Goal: Task Accomplishment & Management: Complete application form

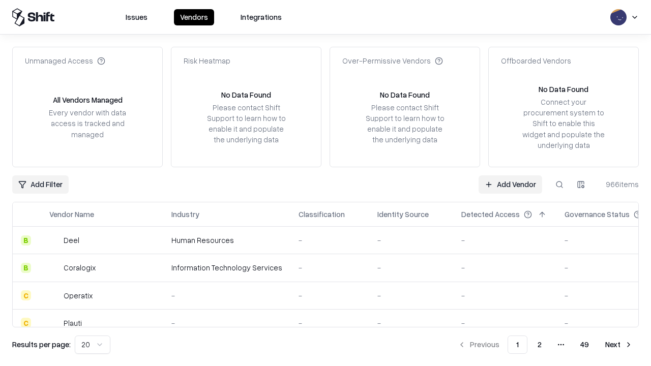
click at [511, 184] on link "Add Vendor" at bounding box center [511, 185] width 64 height 18
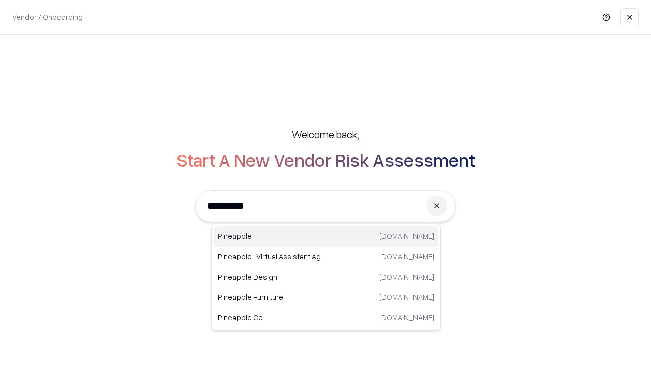
click at [326, 237] on div "Pineapple [DOMAIN_NAME]" at bounding box center [326, 236] width 225 height 20
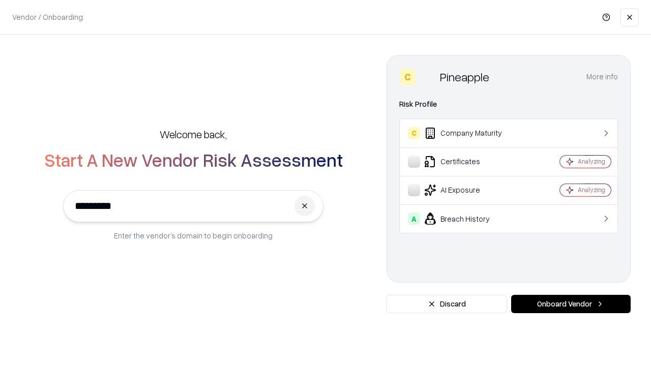
type input "*********"
click at [571, 304] on button "Onboard Vendor" at bounding box center [572, 304] width 120 height 18
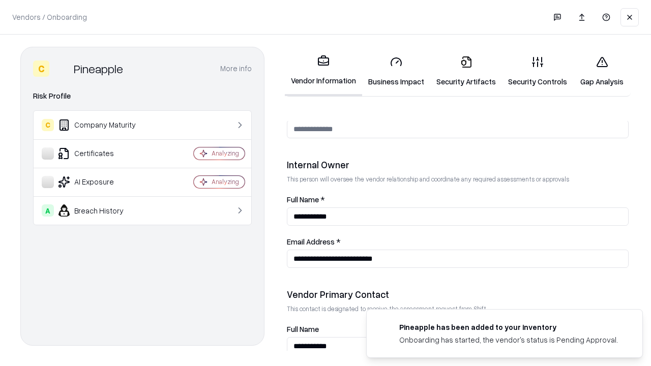
scroll to position [527, 0]
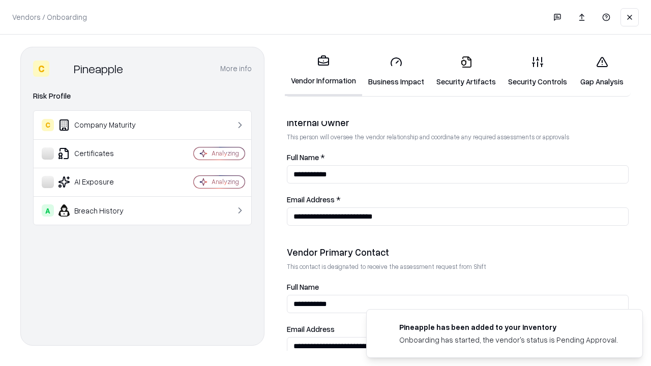
click at [396, 71] on link "Business Impact" at bounding box center [396, 71] width 68 height 47
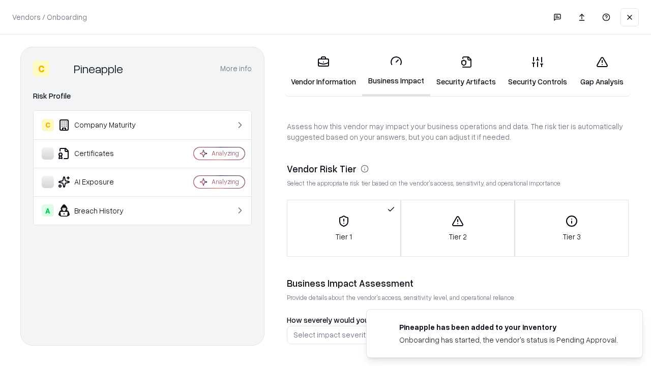
click at [602, 71] on link "Gap Analysis" at bounding box center [603, 71] width 58 height 47
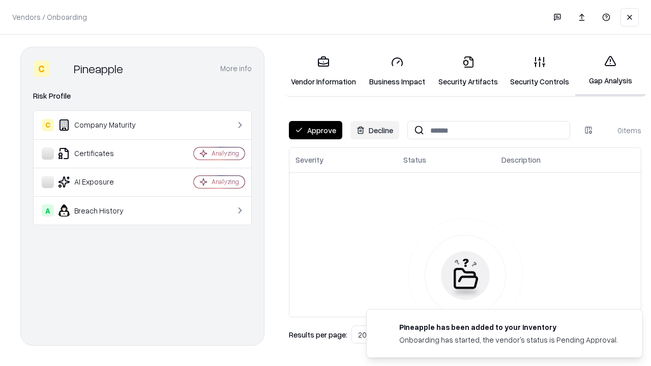
click at [316, 130] on button "Approve" at bounding box center [315, 130] width 53 height 18
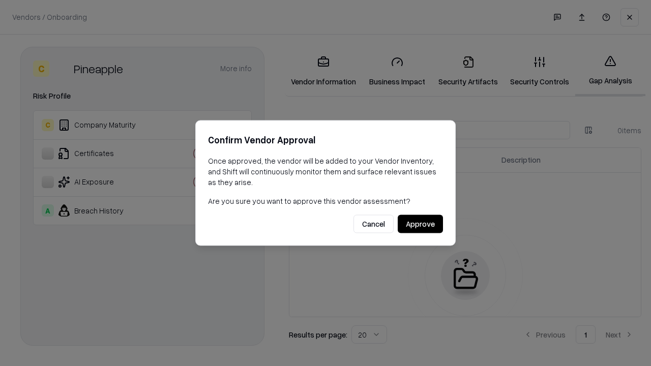
click at [420, 224] on button "Approve" at bounding box center [420, 224] width 45 height 18
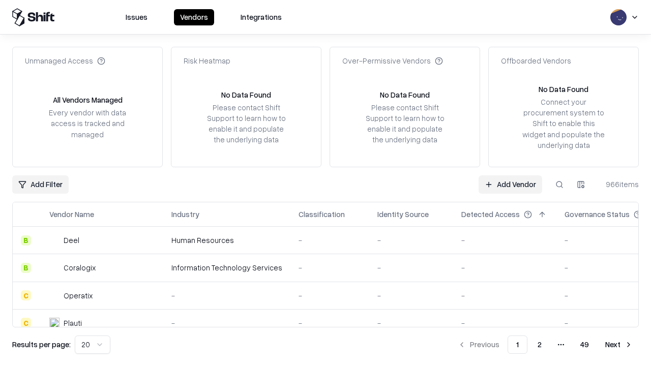
type input "*********"
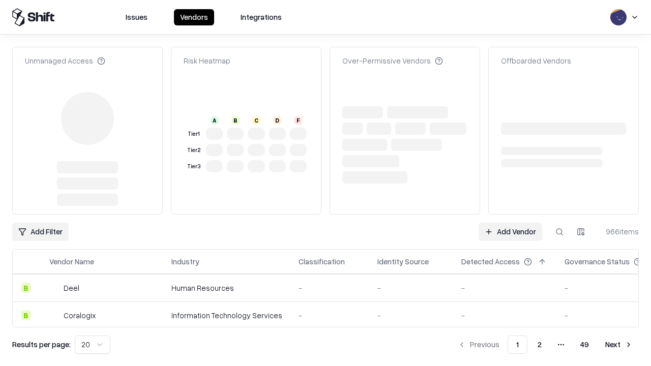
click at [511, 223] on link "Add Vendor" at bounding box center [511, 232] width 64 height 18
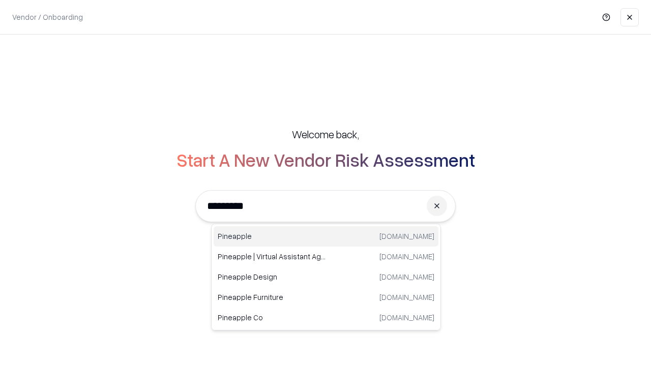
click at [326, 237] on div "Pineapple [DOMAIN_NAME]" at bounding box center [326, 236] width 225 height 20
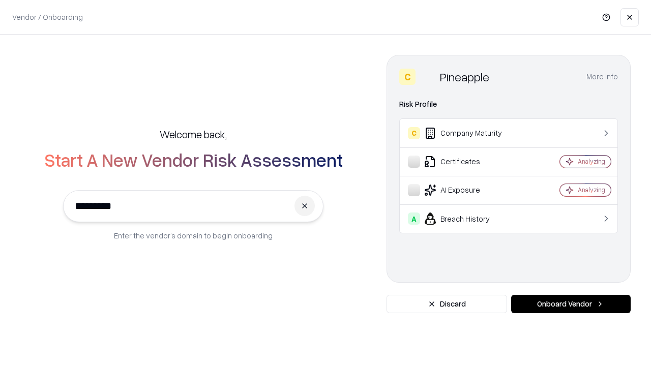
type input "*********"
click at [571, 304] on button "Onboard Vendor" at bounding box center [572, 304] width 120 height 18
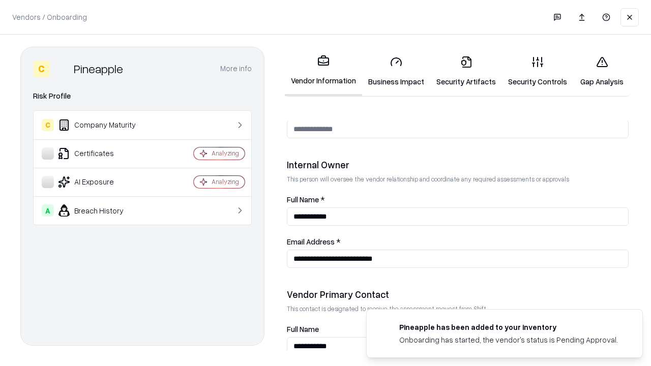
scroll to position [527, 0]
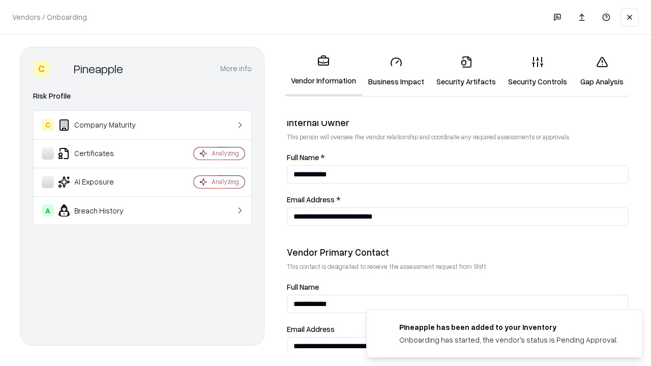
click at [602, 71] on link "Gap Analysis" at bounding box center [603, 71] width 58 height 47
